Goal: Find specific page/section: Find specific page/section

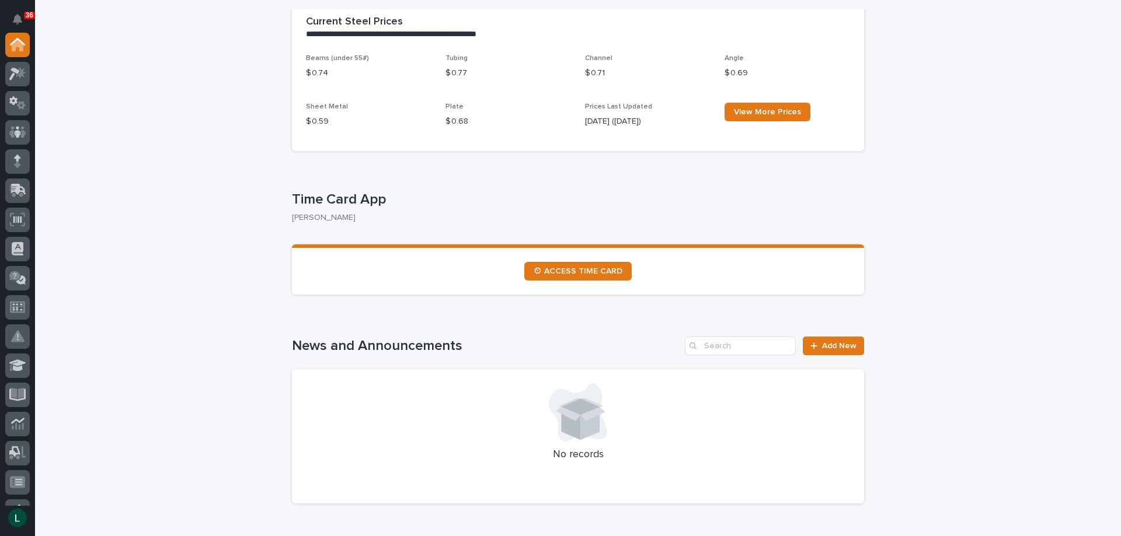
scroll to position [292, 0]
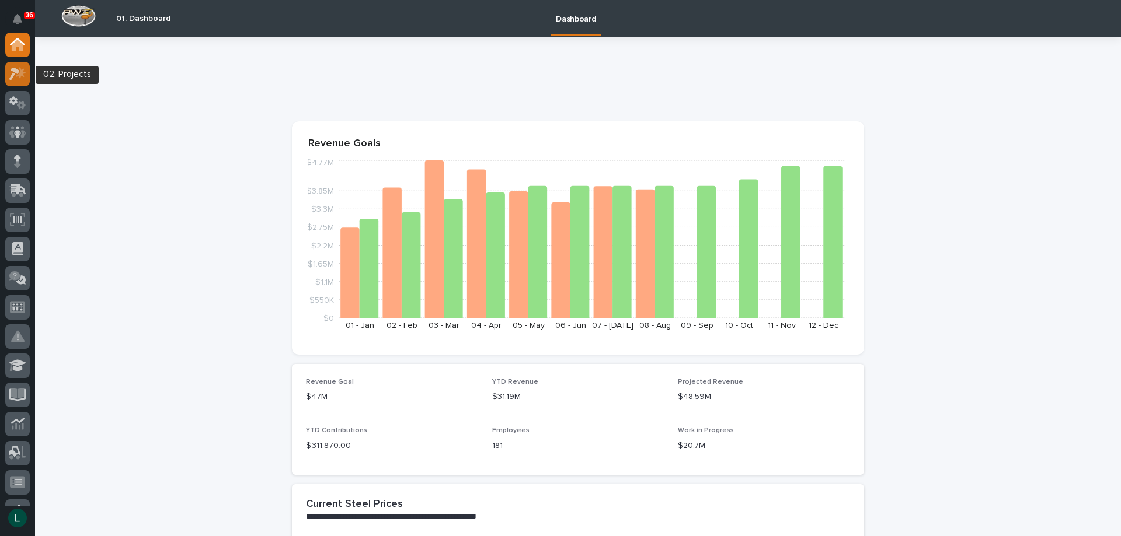
click at [19, 69] on icon at bounding box center [17, 73] width 17 height 13
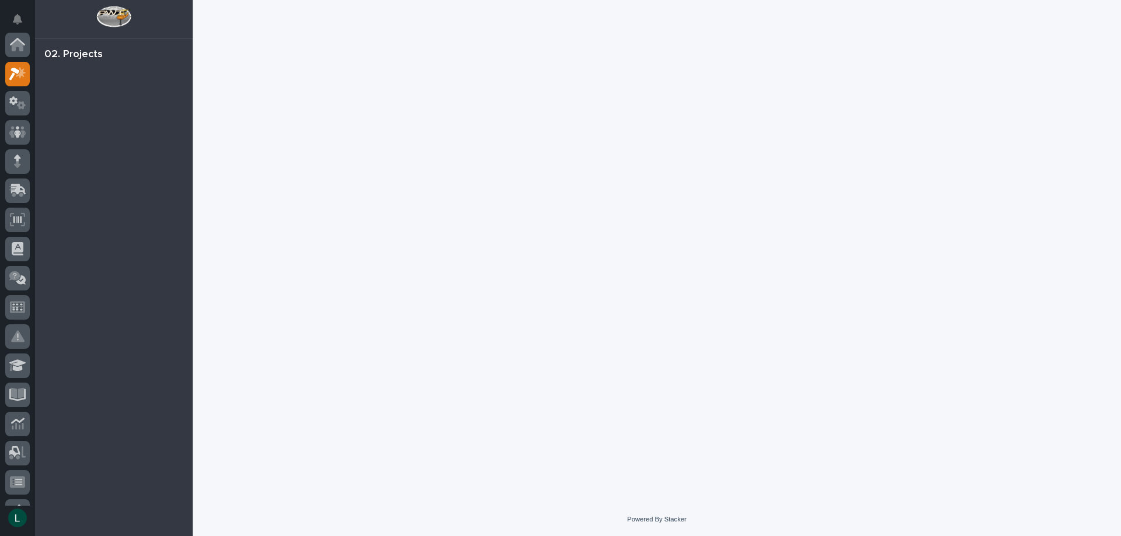
scroll to position [29, 0]
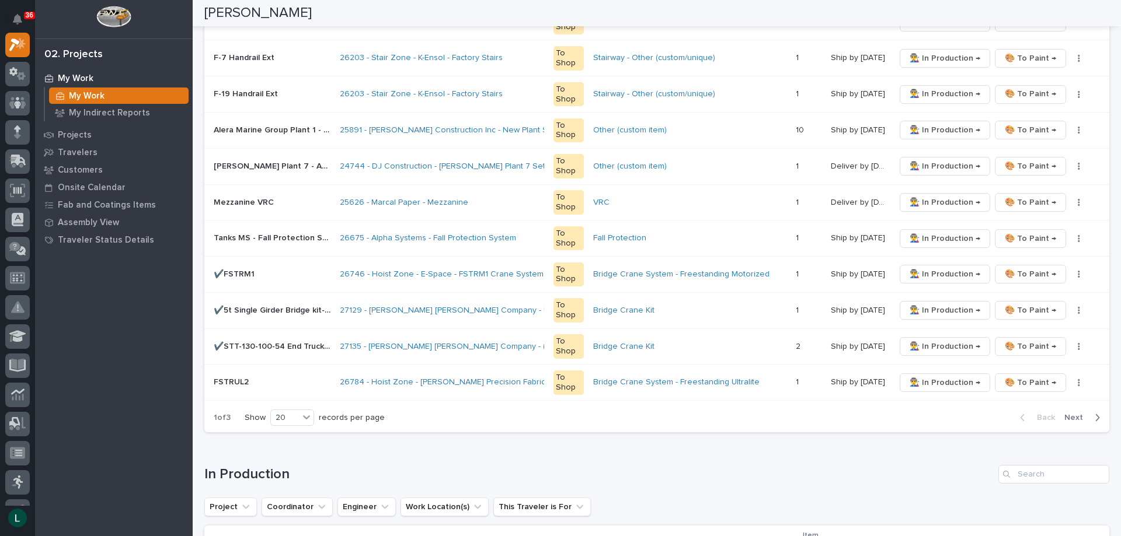
scroll to position [759, 0]
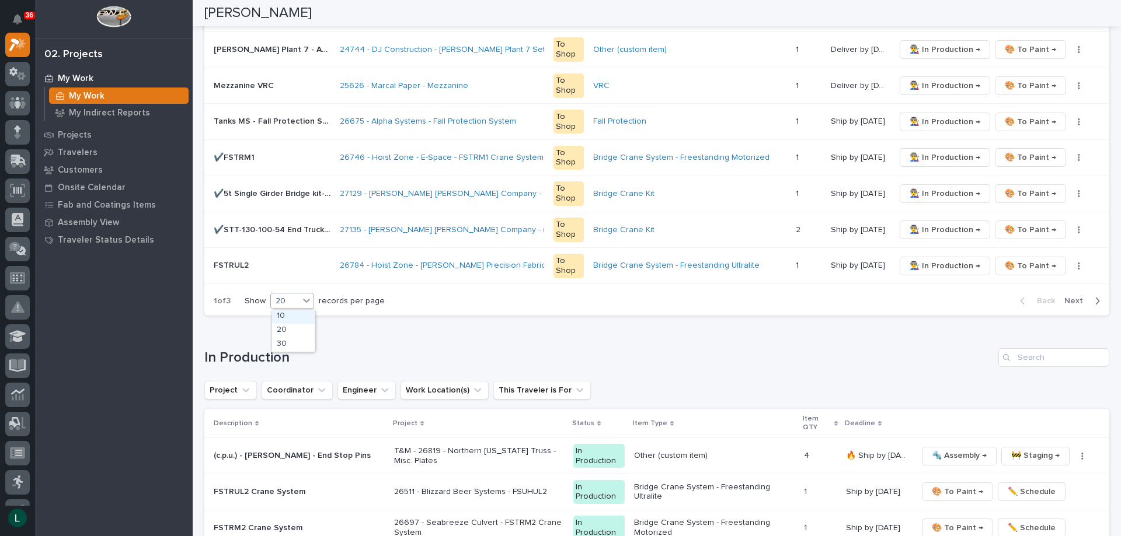
click at [295, 298] on div "20" at bounding box center [285, 301] width 28 height 12
click at [294, 340] on div "30" at bounding box center [293, 345] width 43 height 14
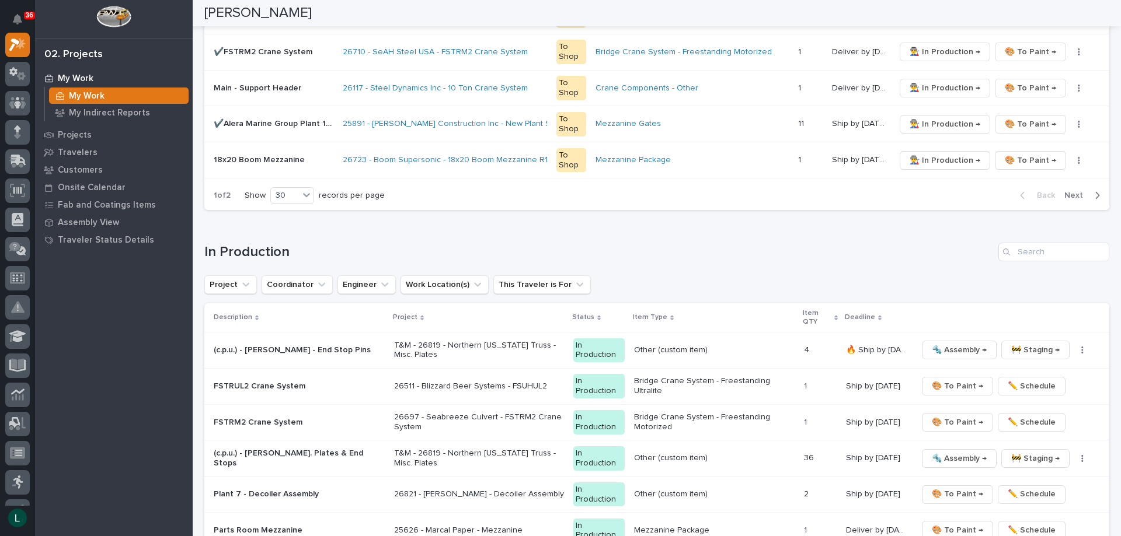
scroll to position [1226, 0]
